Goal: Task Accomplishment & Management: Complete application form

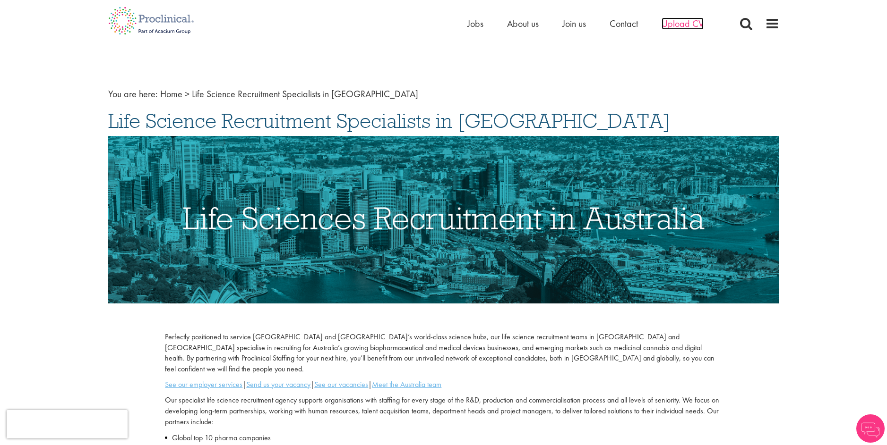
click at [685, 21] on span "Upload CV" at bounding box center [682, 23] width 42 height 12
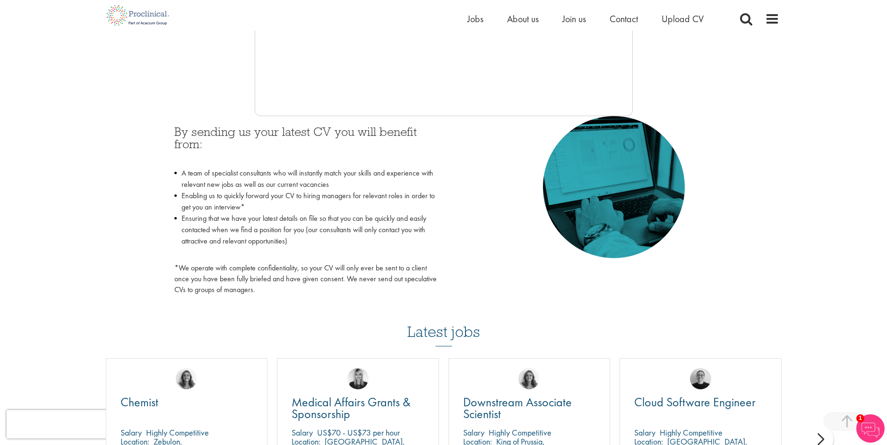
scroll to position [364, 0]
